Goal: Information Seeking & Learning: Learn about a topic

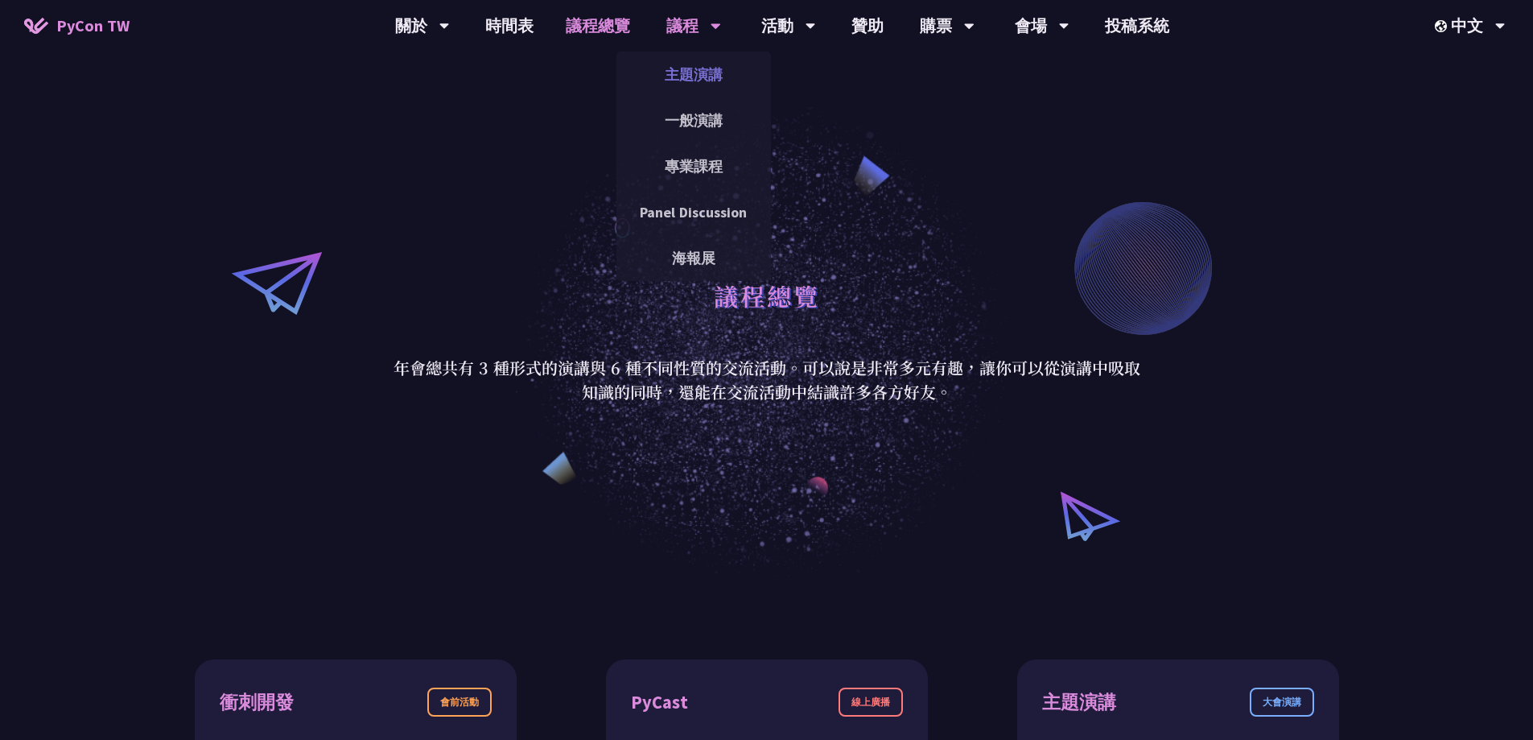
click at [682, 81] on link "主題演講" at bounding box center [693, 75] width 155 height 38
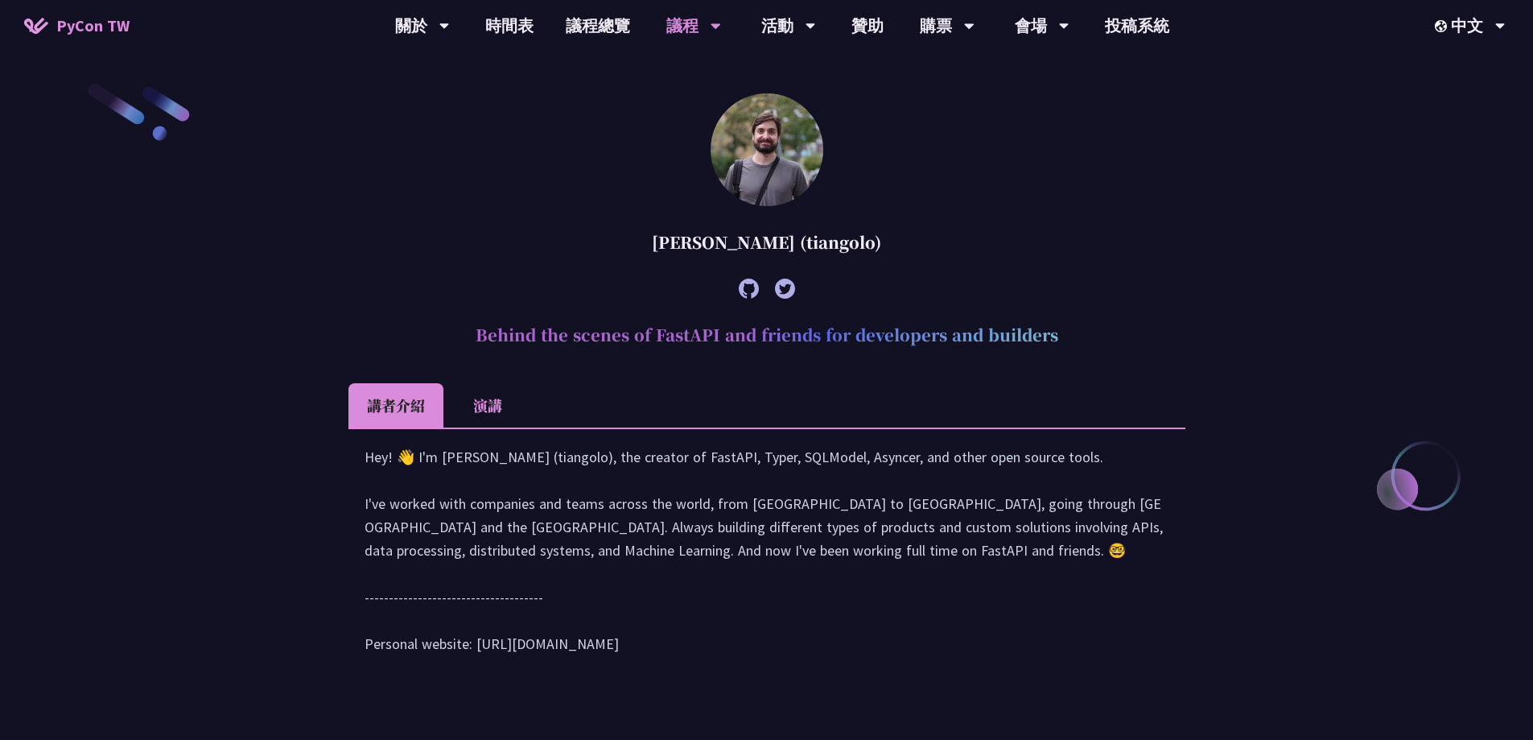
scroll to position [483, 0]
drag, startPoint x: 465, startPoint y: 337, endPoint x: 1066, endPoint y: 345, distance: 600.4
click at [1066, 345] on h2 "Behind the scenes of FastAPI and friends for developers and builders" at bounding box center [766, 333] width 837 height 48
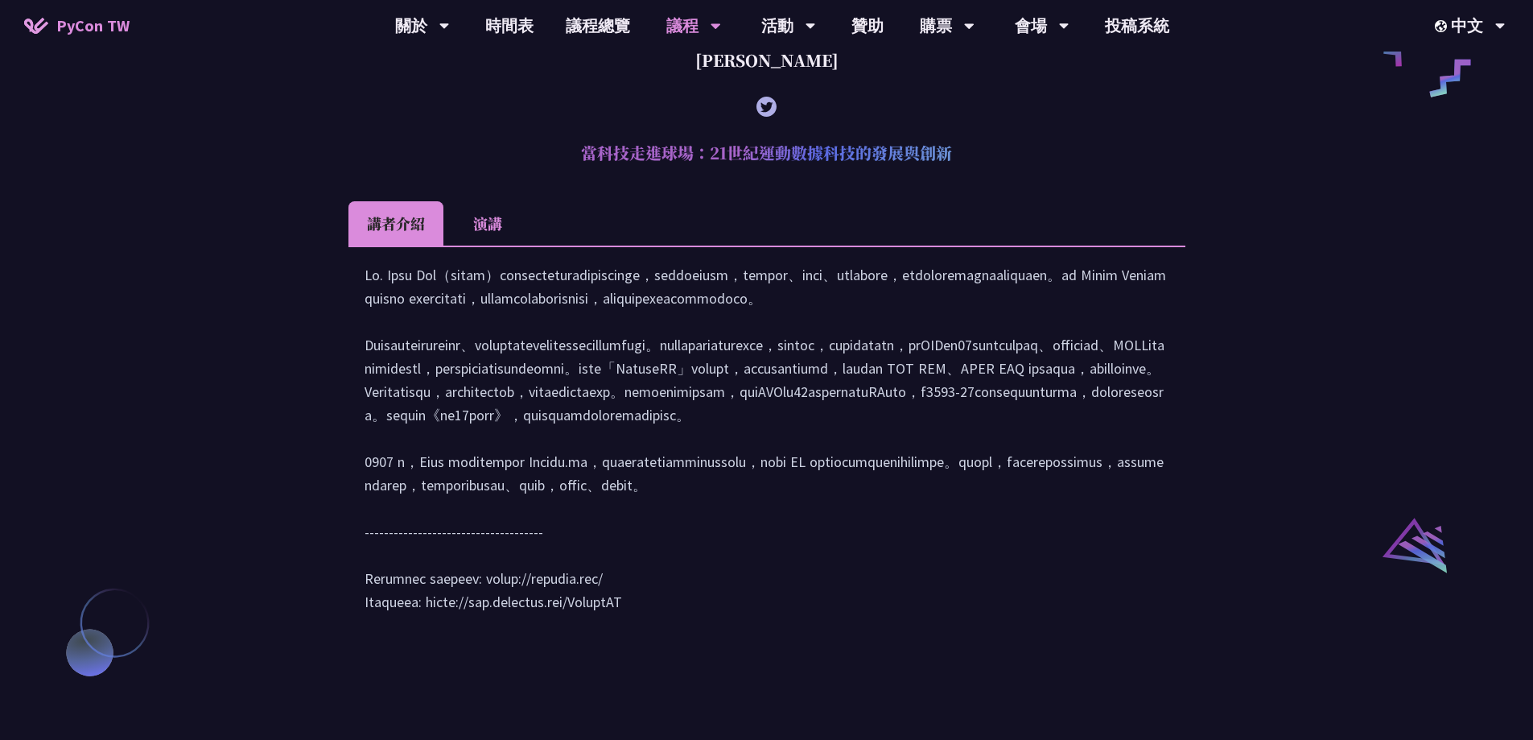
scroll to position [1368, 0]
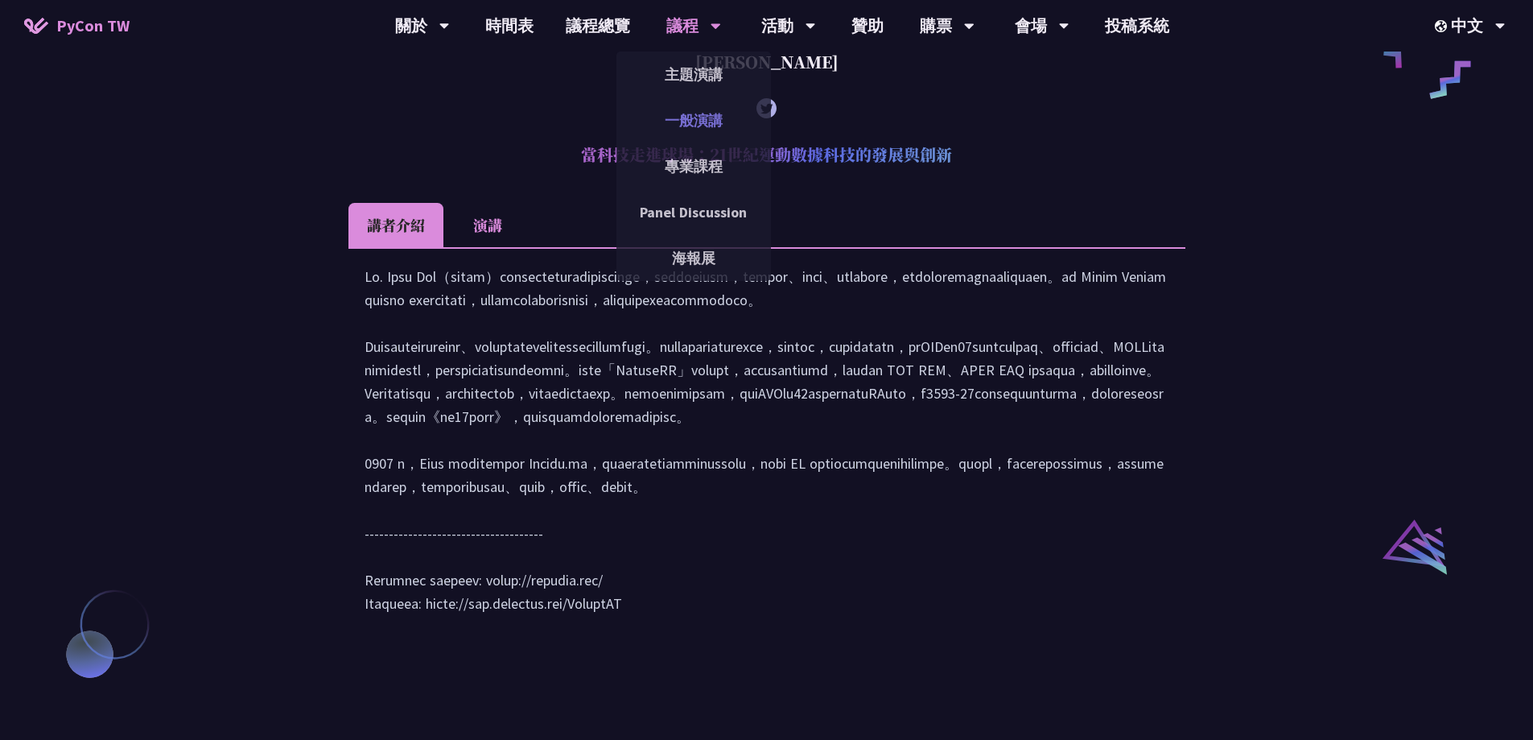
click at [690, 122] on link "一般演講" at bounding box center [693, 120] width 155 height 38
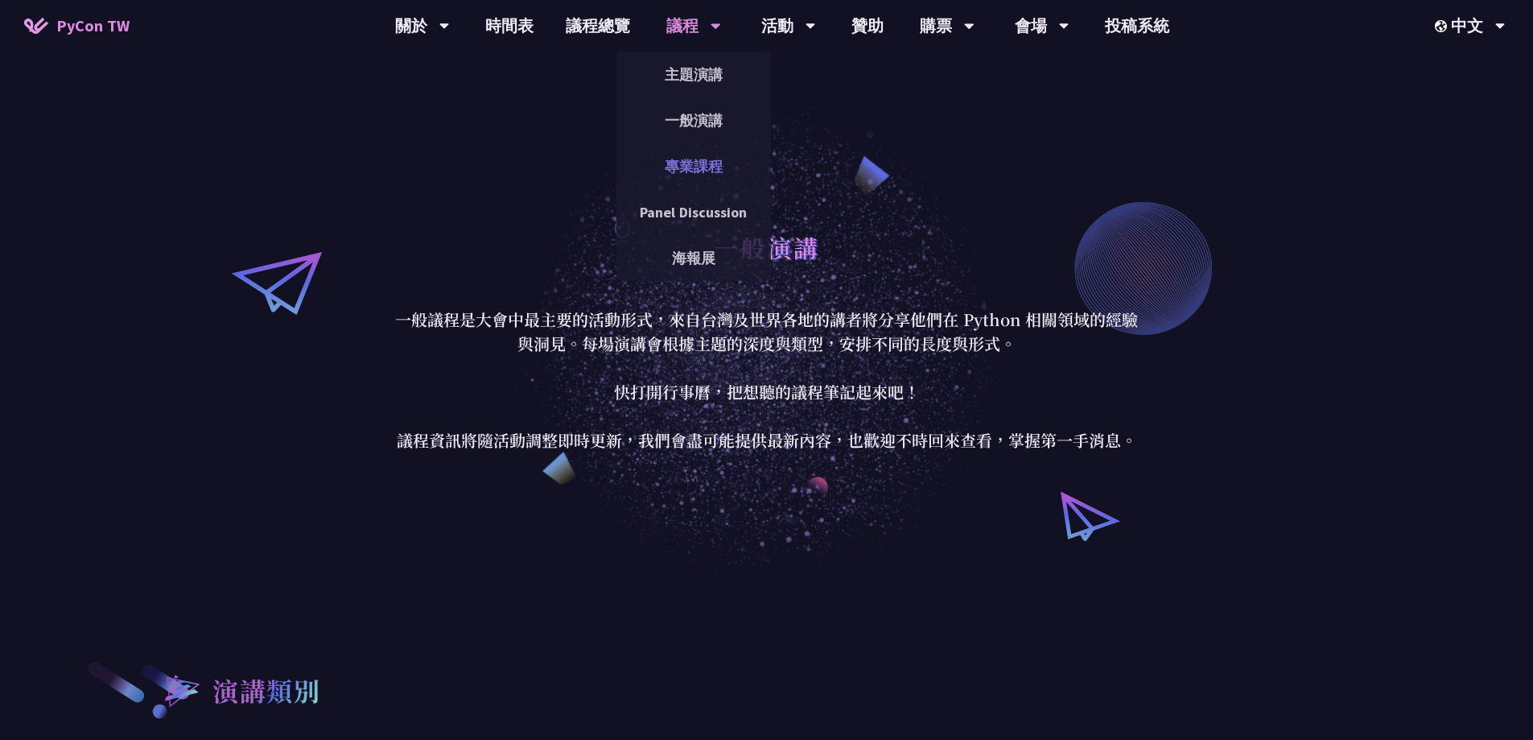
click at [701, 167] on link "專業課程" at bounding box center [693, 166] width 155 height 38
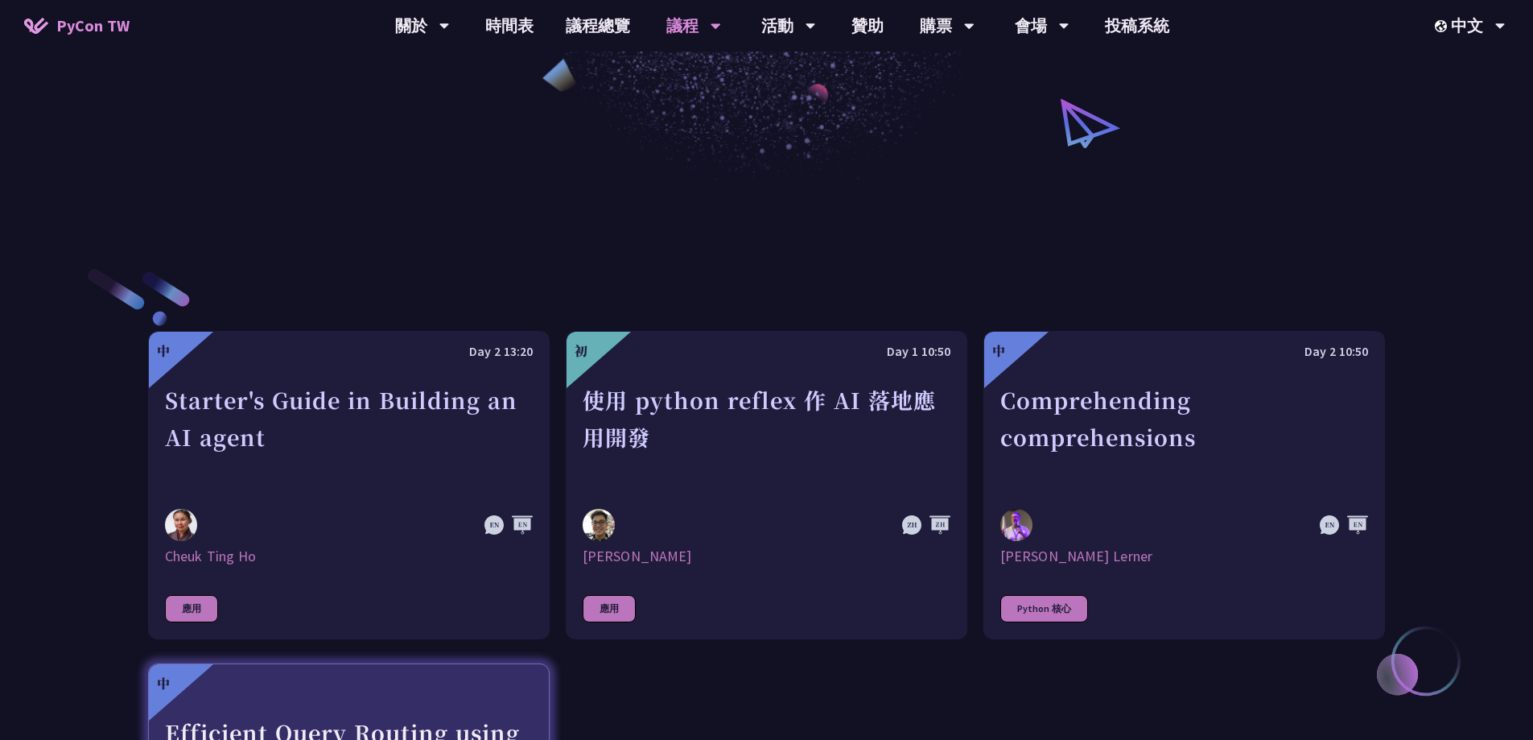
scroll to position [644, 0]
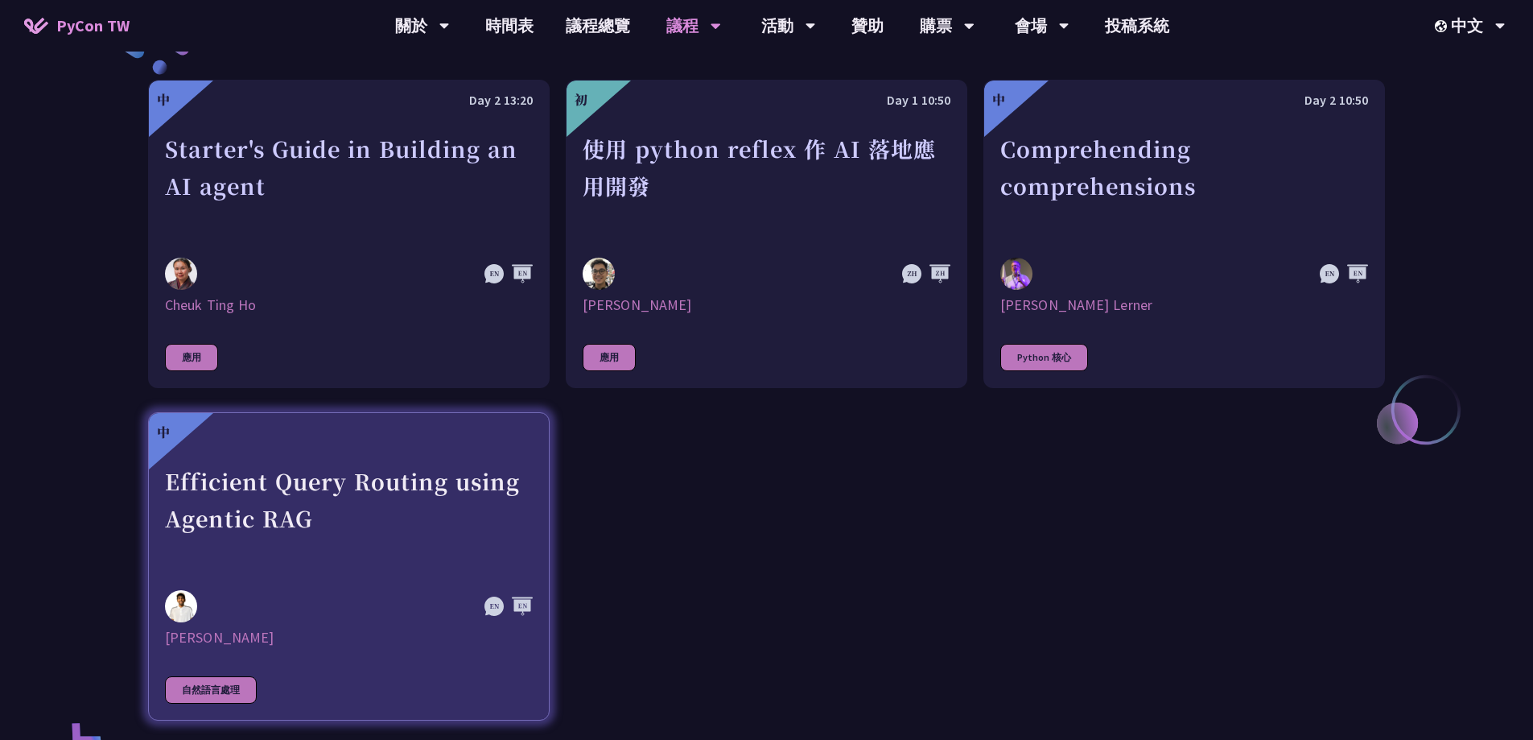
click at [278, 569] on div "Efficient Query Routing using Agentic RAG" at bounding box center [349, 518] width 368 height 111
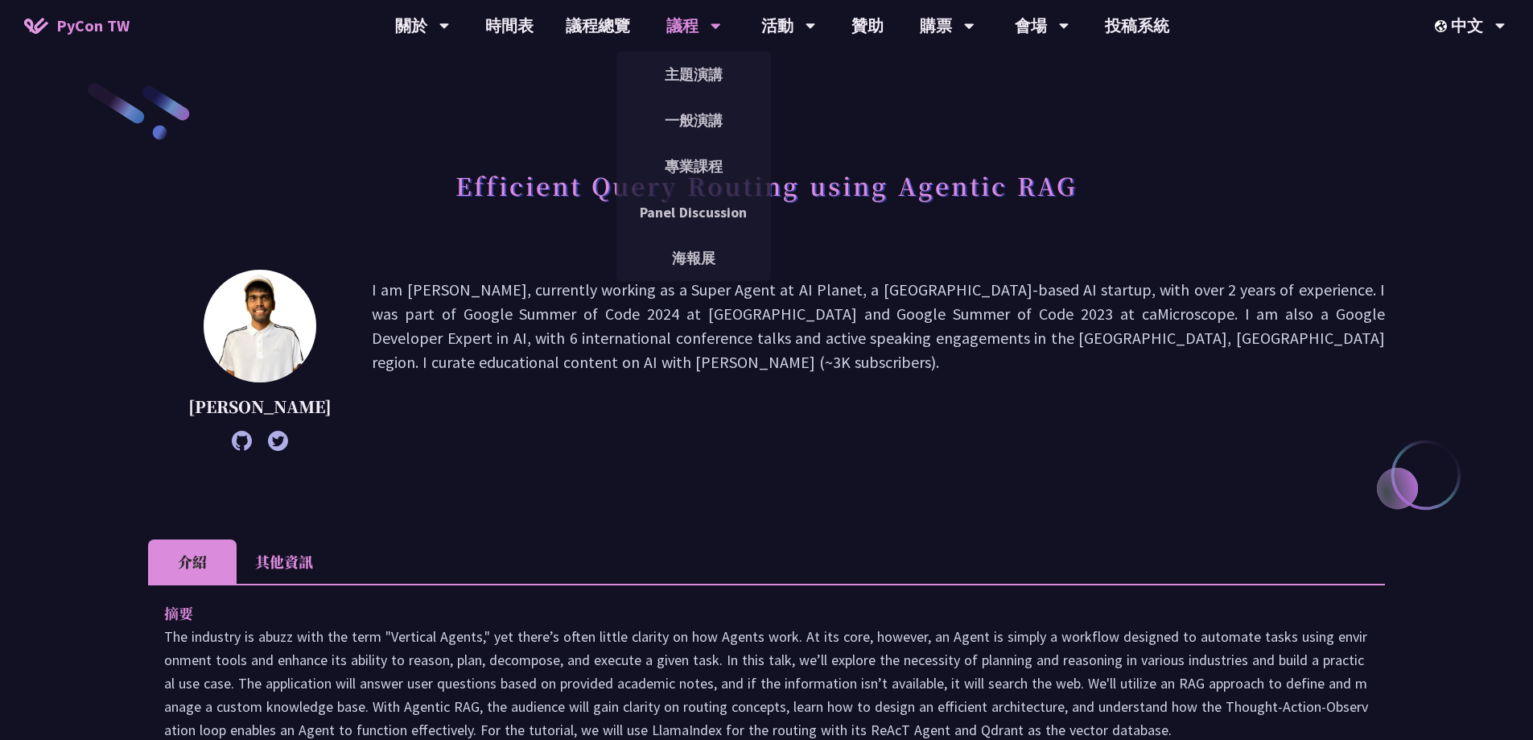
click at [450, 24] on div "議程" at bounding box center [422, 26] width 55 height 52
click at [715, 219] on link "Panel Discussion" at bounding box center [693, 212] width 155 height 38
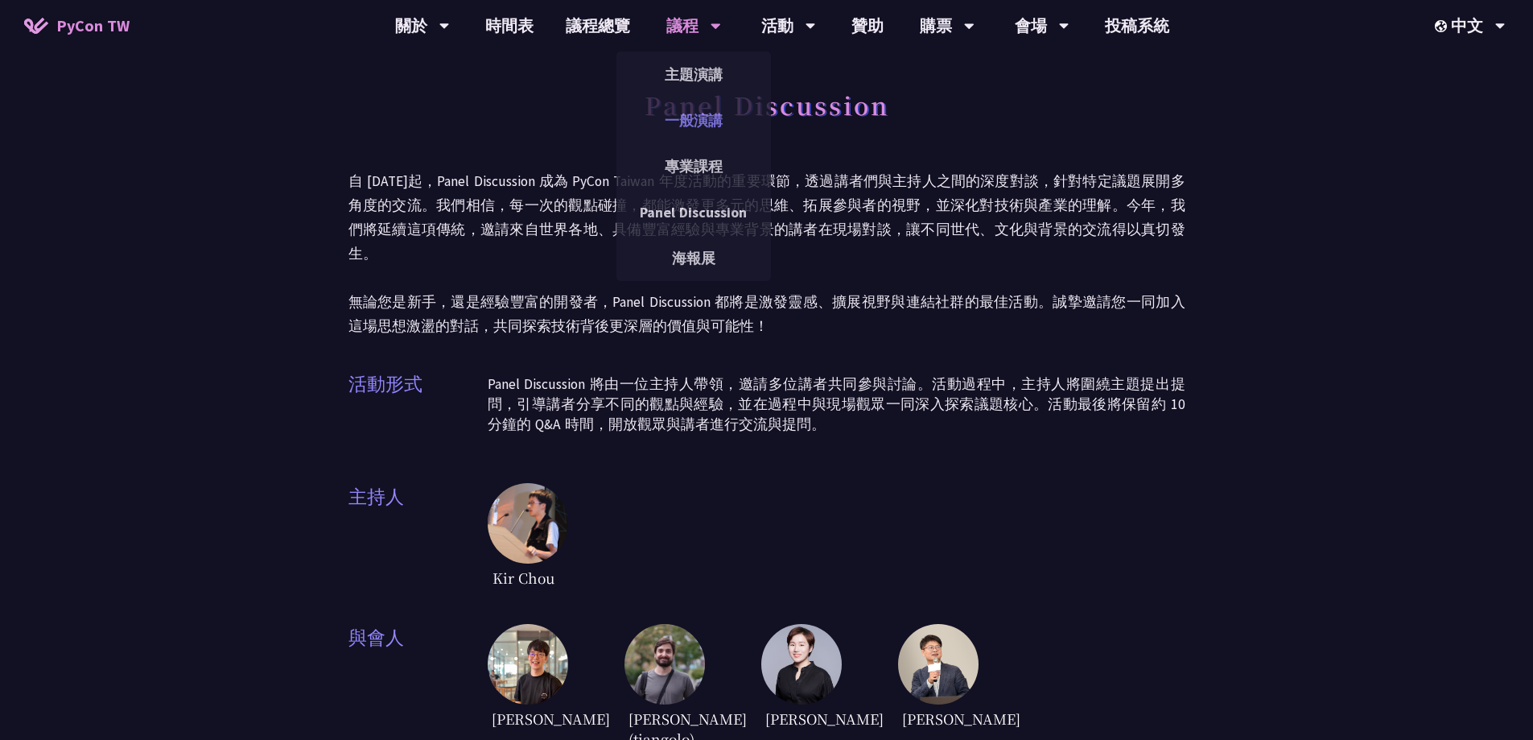
click at [667, 113] on link "一般演講" at bounding box center [693, 120] width 155 height 38
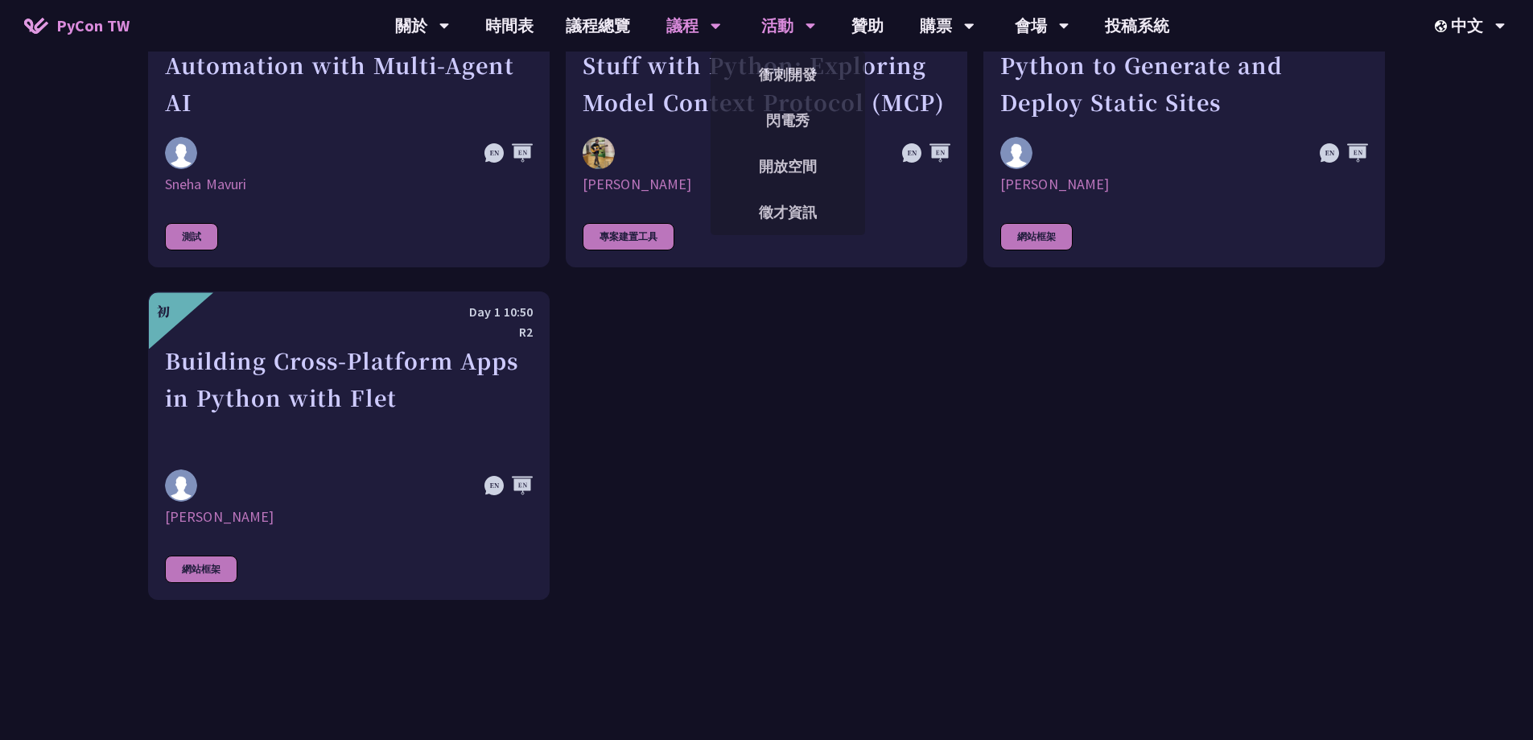
scroll to position [4638, 0]
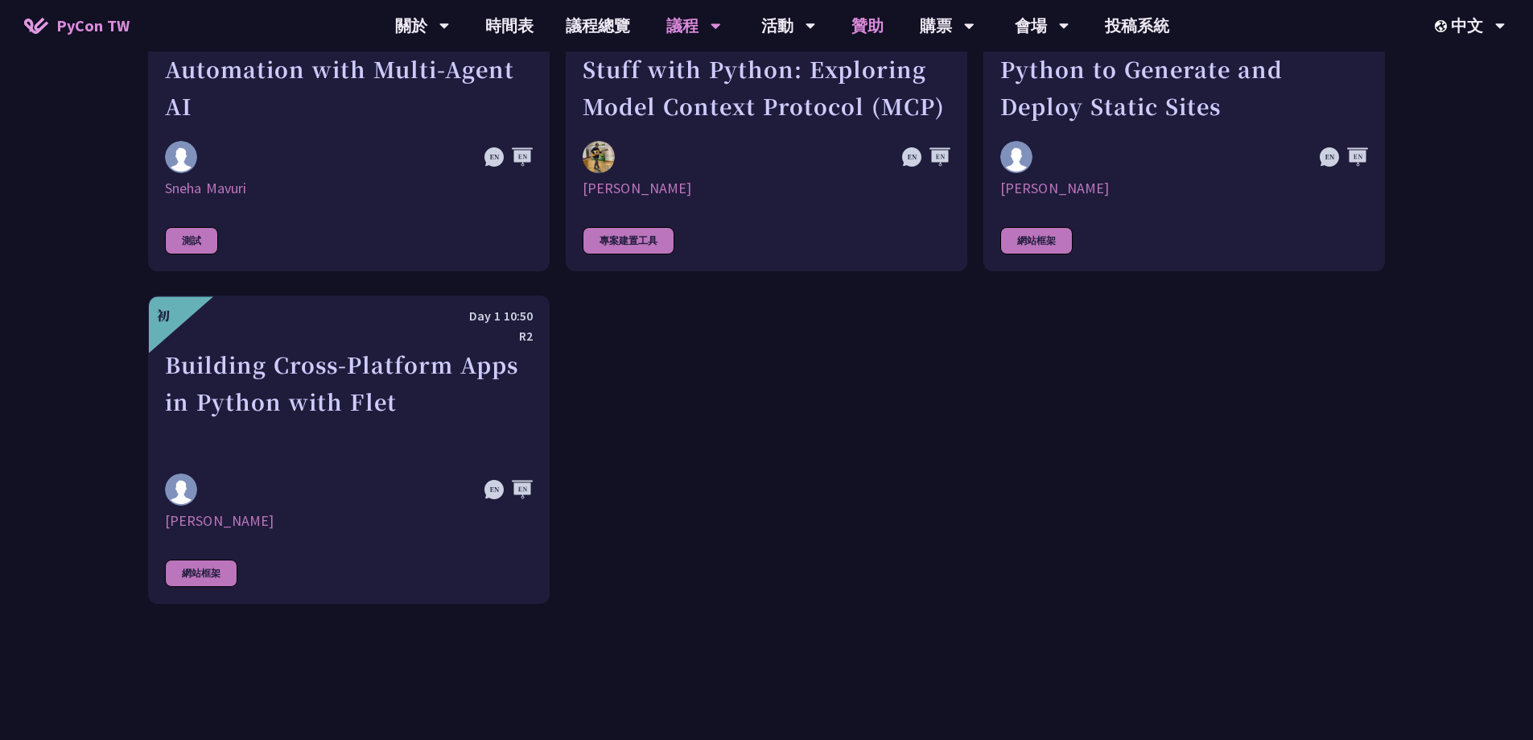
click at [859, 25] on link "贊助" at bounding box center [867, 26] width 64 height 52
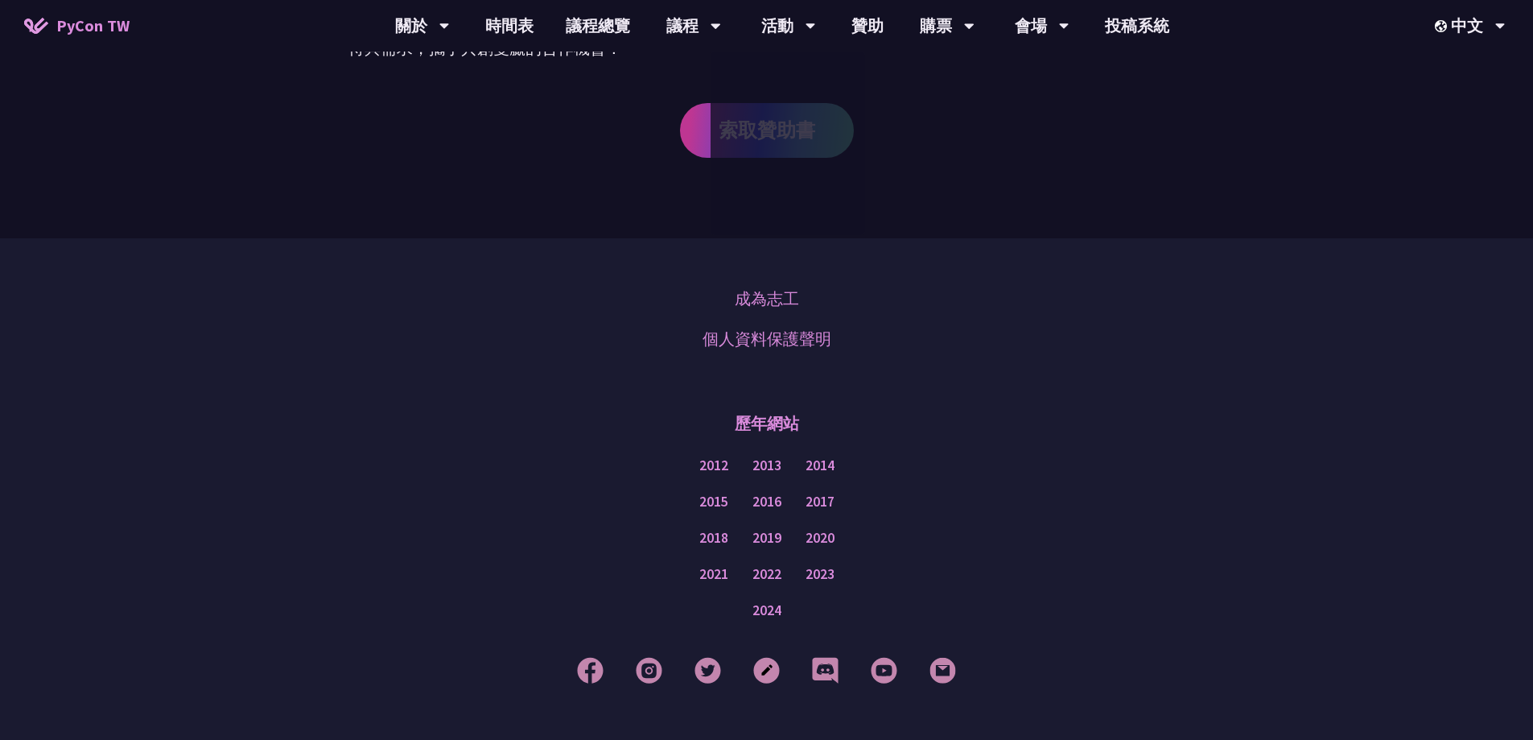
scroll to position [1115, 0]
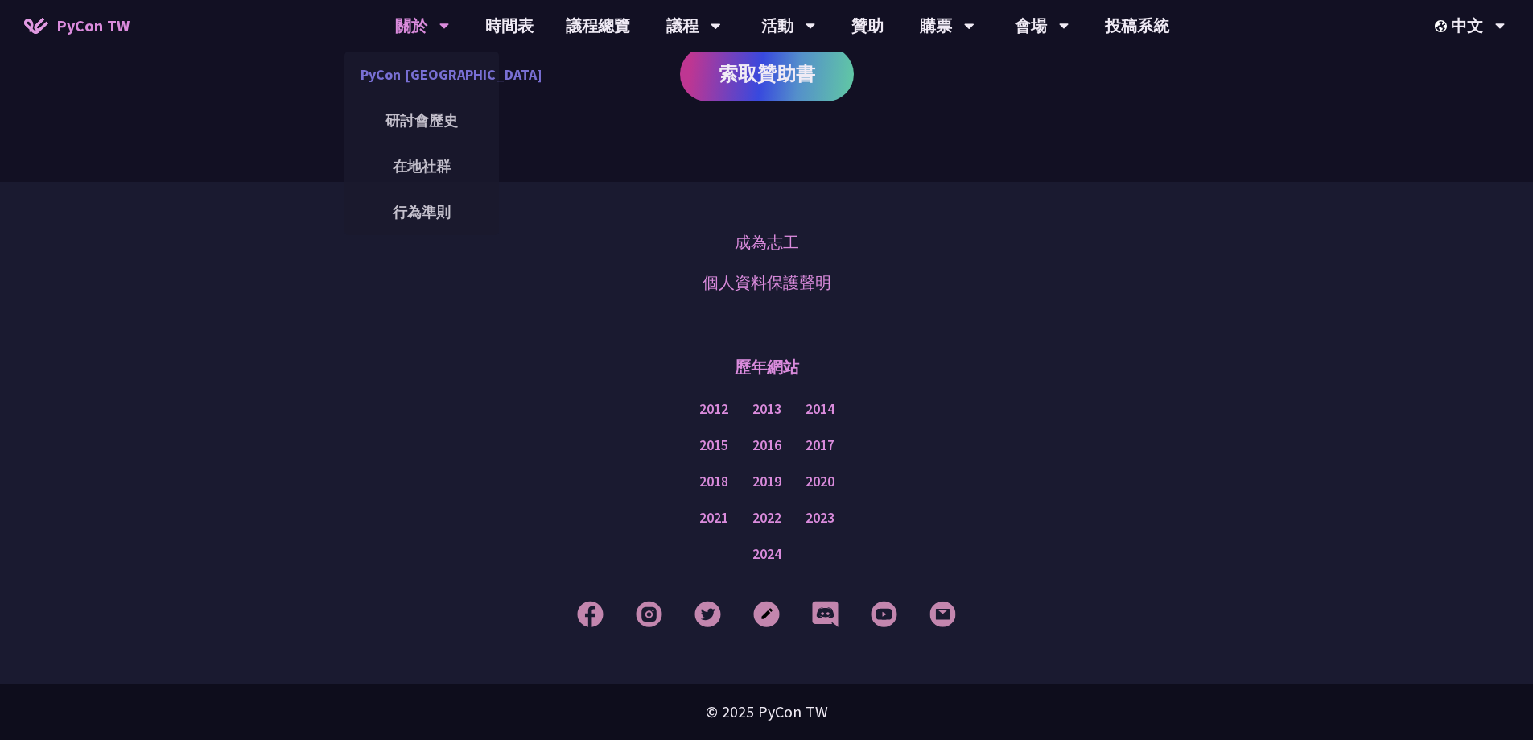
click at [406, 64] on link "PyCon [GEOGRAPHIC_DATA]" at bounding box center [421, 75] width 155 height 38
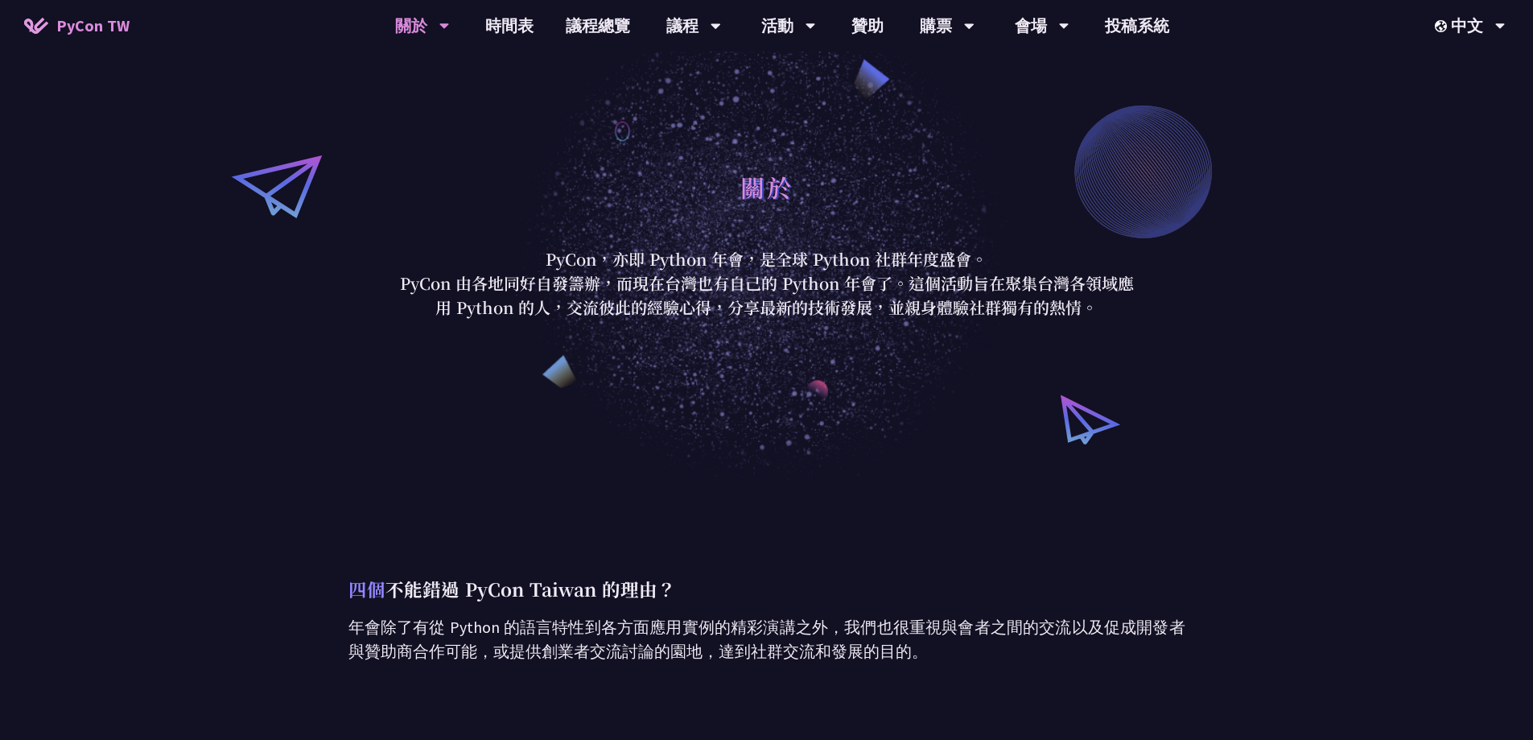
click at [105, 28] on span "PyCon TW" at bounding box center [92, 26] width 73 height 24
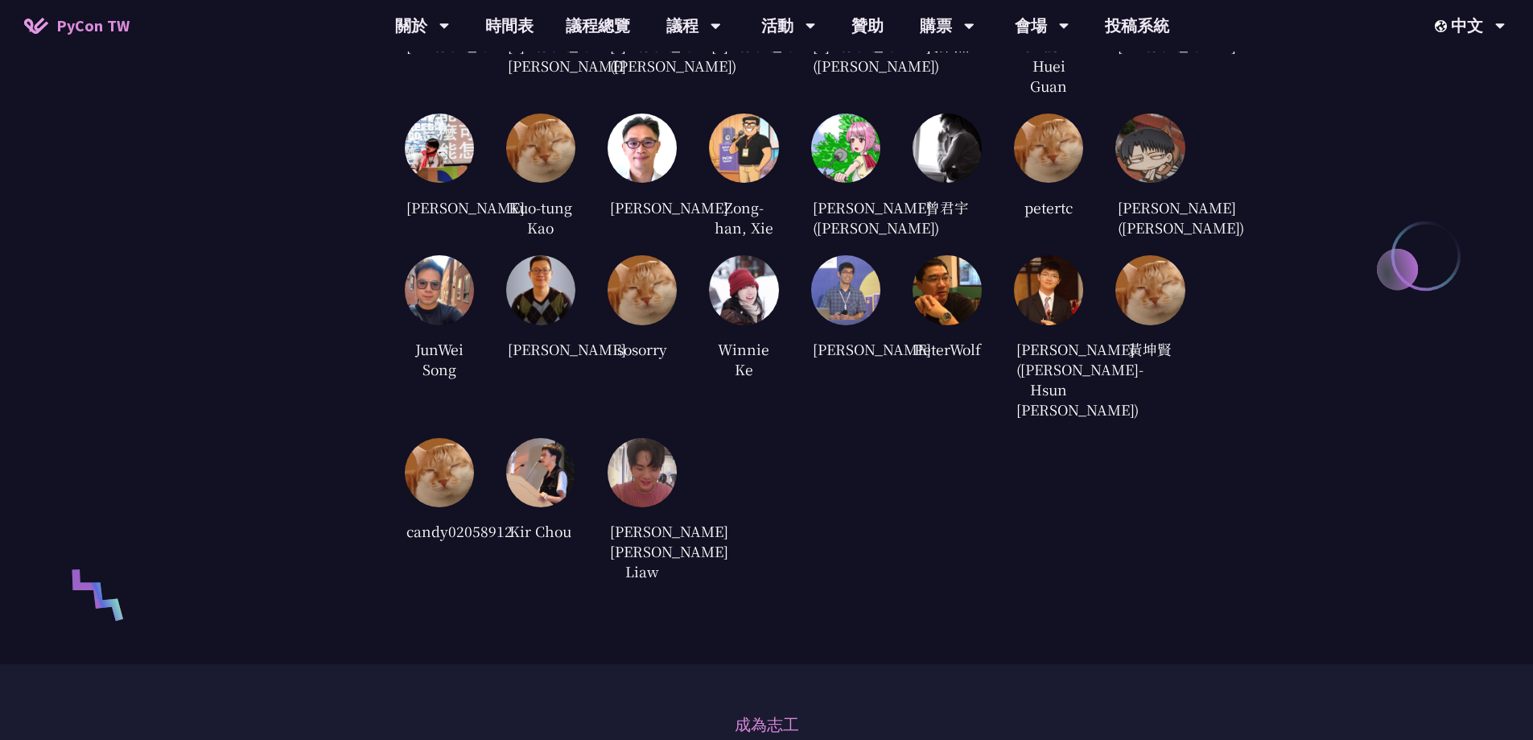
scroll to position [3380, 0]
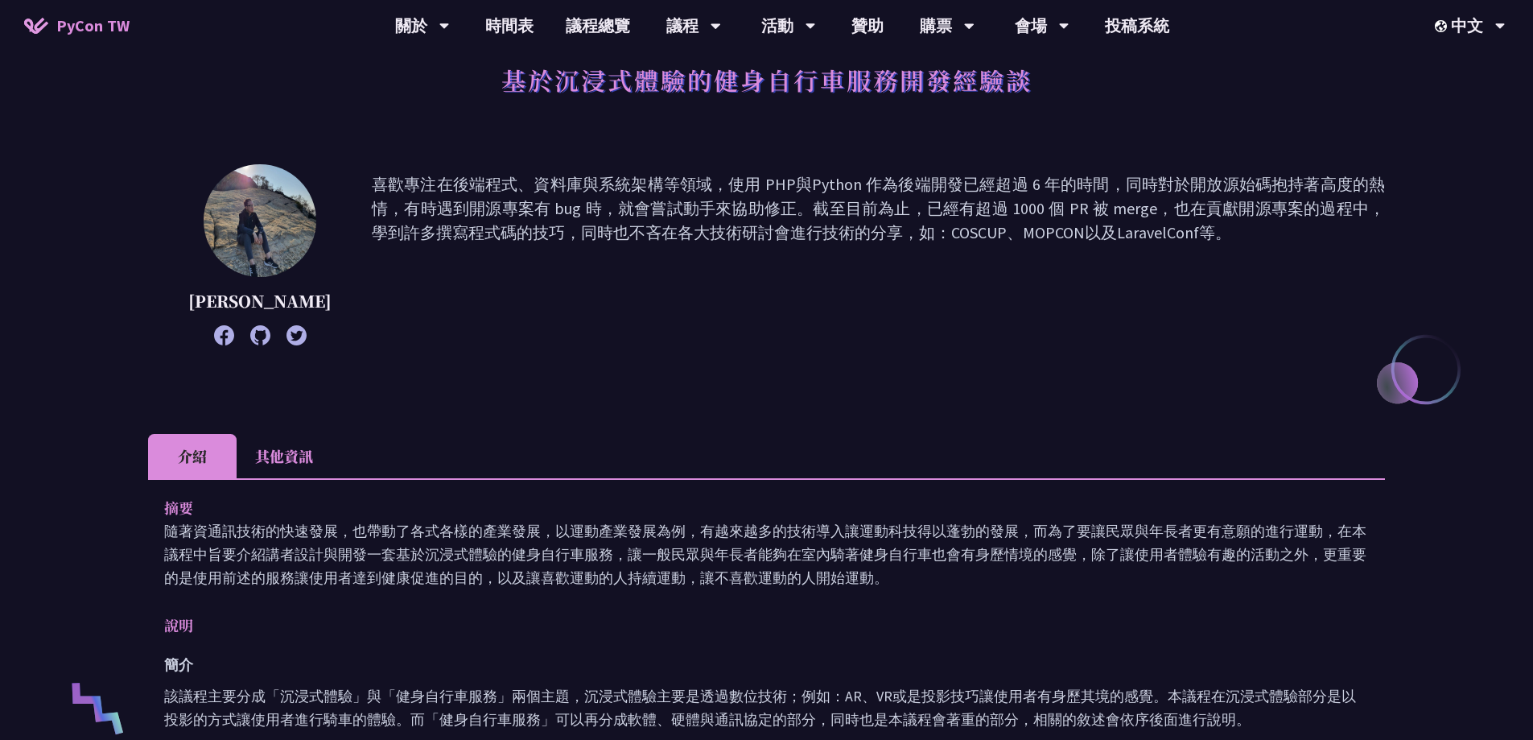
scroll to position [322, 0]
